Goal: Task Accomplishment & Management: Complete application form

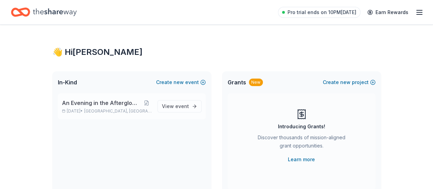
click at [112, 104] on span "An Evening in the Afterglow-Fall Gala" at bounding box center [101, 103] width 79 height 8
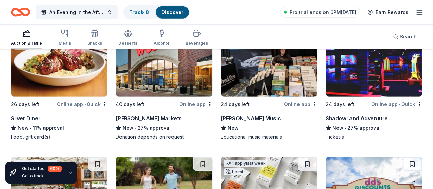
scroll to position [2312, 0]
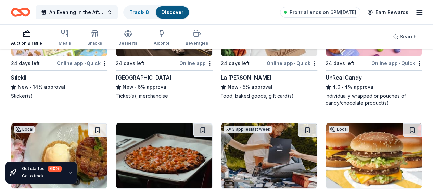
scroll to position [2552, 0]
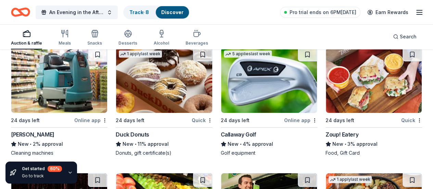
scroll to position [3875, 0]
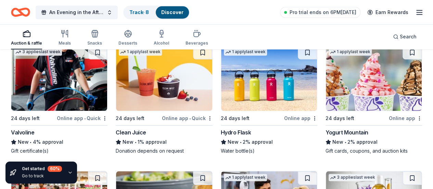
scroll to position [4114, 0]
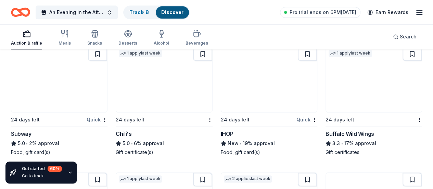
scroll to position [4388, 0]
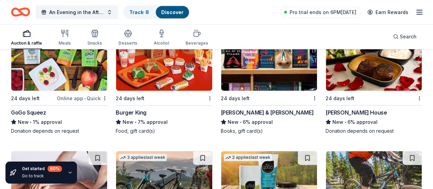
scroll to position [4662, 0]
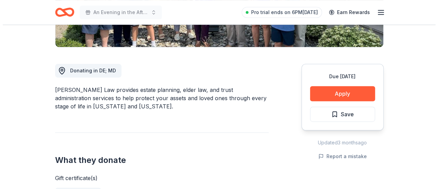
scroll to position [171, 0]
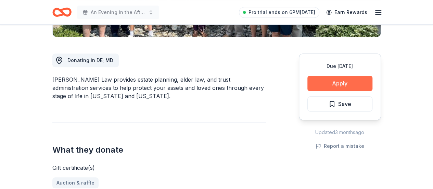
click at [341, 85] on button "Apply" at bounding box center [339, 83] width 65 height 15
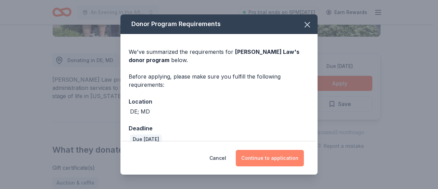
click at [274, 155] on button "Continue to application" at bounding box center [270, 158] width 68 height 16
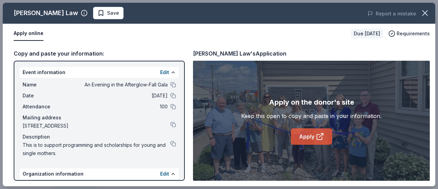
click at [312, 139] on link "Apply" at bounding box center [311, 136] width 41 height 16
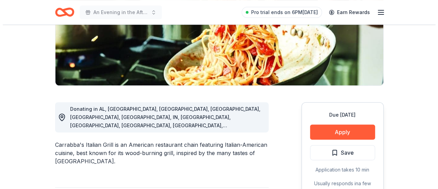
scroll to position [137, 0]
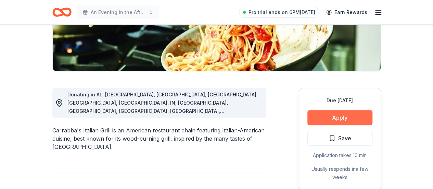
click at [331, 116] on button "Apply" at bounding box center [339, 117] width 65 height 15
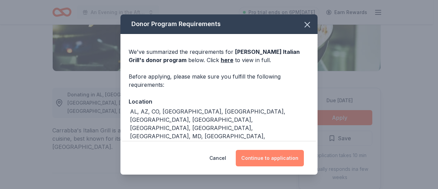
click at [274, 157] on button "Continue to application" at bounding box center [270, 158] width 68 height 16
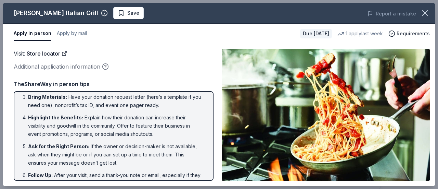
scroll to position [68, 0]
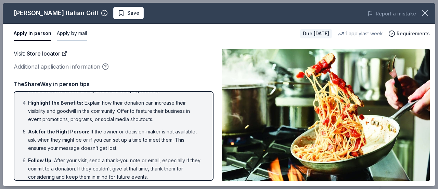
click at [72, 34] on button "Apply by mail" at bounding box center [72, 33] width 30 height 14
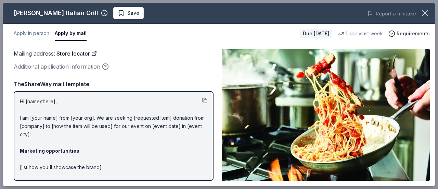
scroll to position [0, 0]
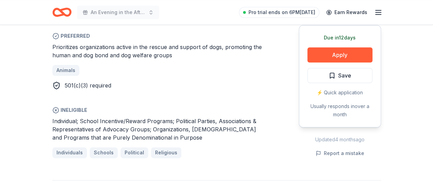
scroll to position [411, 0]
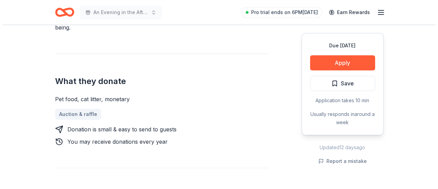
scroll to position [205, 0]
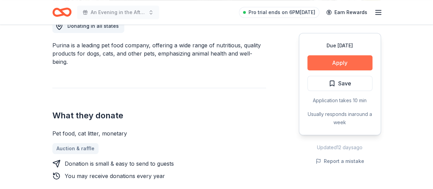
click at [327, 64] on button "Apply" at bounding box center [339, 62] width 65 height 15
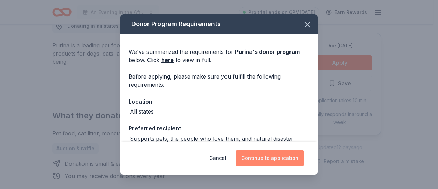
click at [261, 161] on button "Continue to application" at bounding box center [270, 158] width 68 height 16
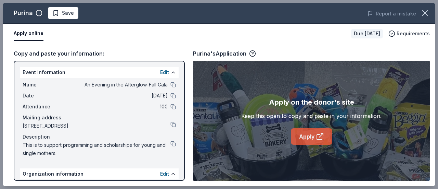
click at [307, 139] on link "Apply" at bounding box center [311, 136] width 41 height 16
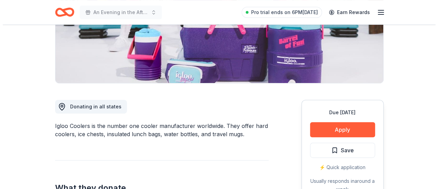
scroll to position [137, 0]
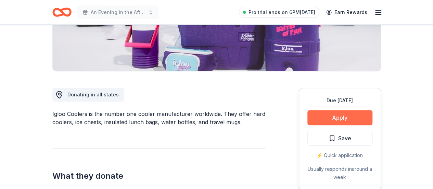
click at [337, 110] on button "Apply" at bounding box center [339, 117] width 65 height 15
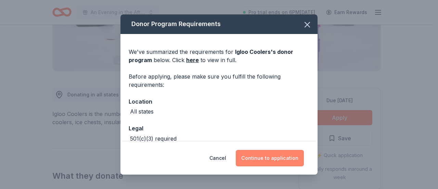
click at [279, 160] on button "Continue to application" at bounding box center [270, 158] width 68 height 16
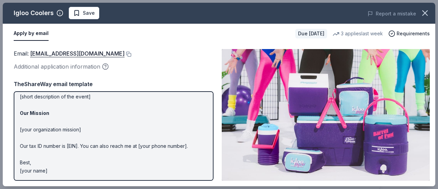
scroll to position [0, 0]
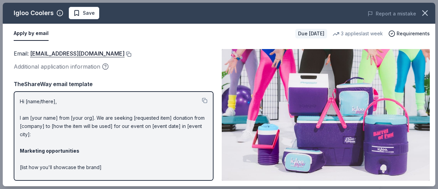
click at [125, 53] on button at bounding box center [128, 53] width 7 height 5
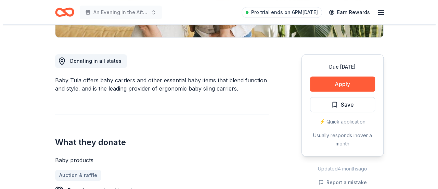
scroll to position [171, 0]
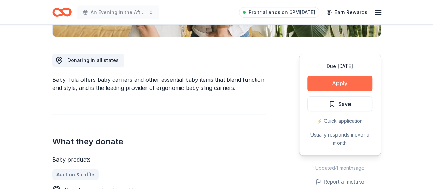
click at [324, 82] on button "Apply" at bounding box center [339, 83] width 65 height 15
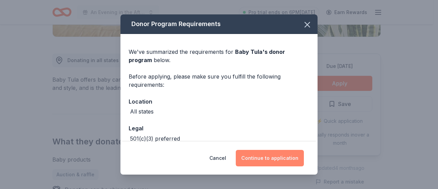
click at [274, 152] on button "Continue to application" at bounding box center [270, 158] width 68 height 16
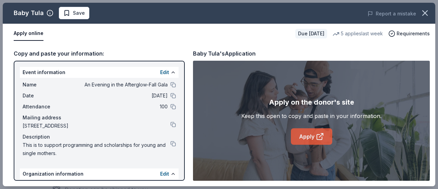
click at [299, 133] on link "Apply" at bounding box center [311, 136] width 41 height 16
